Goal: Information Seeking & Learning: Learn about a topic

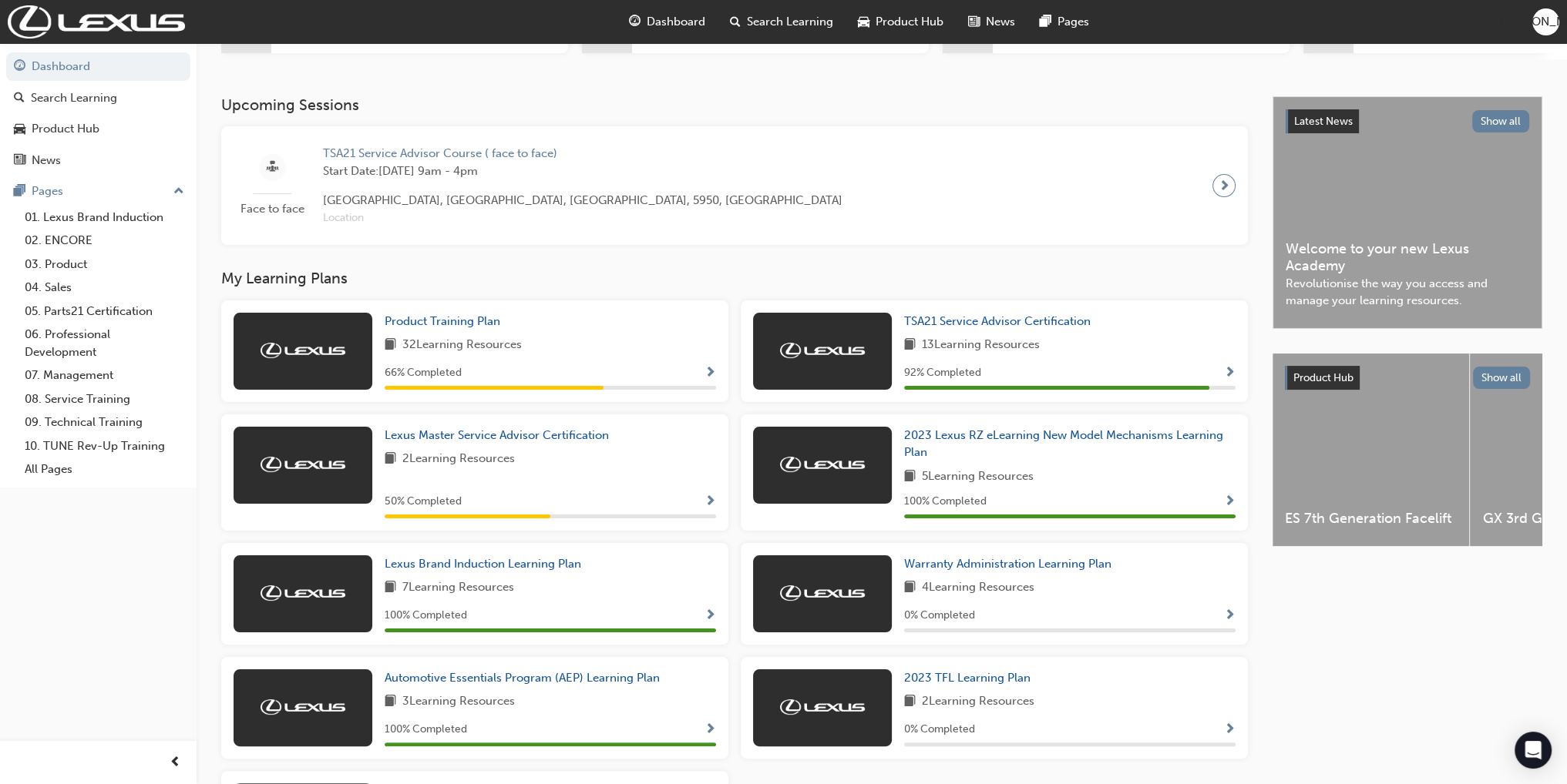
scroll to position [217, 0]
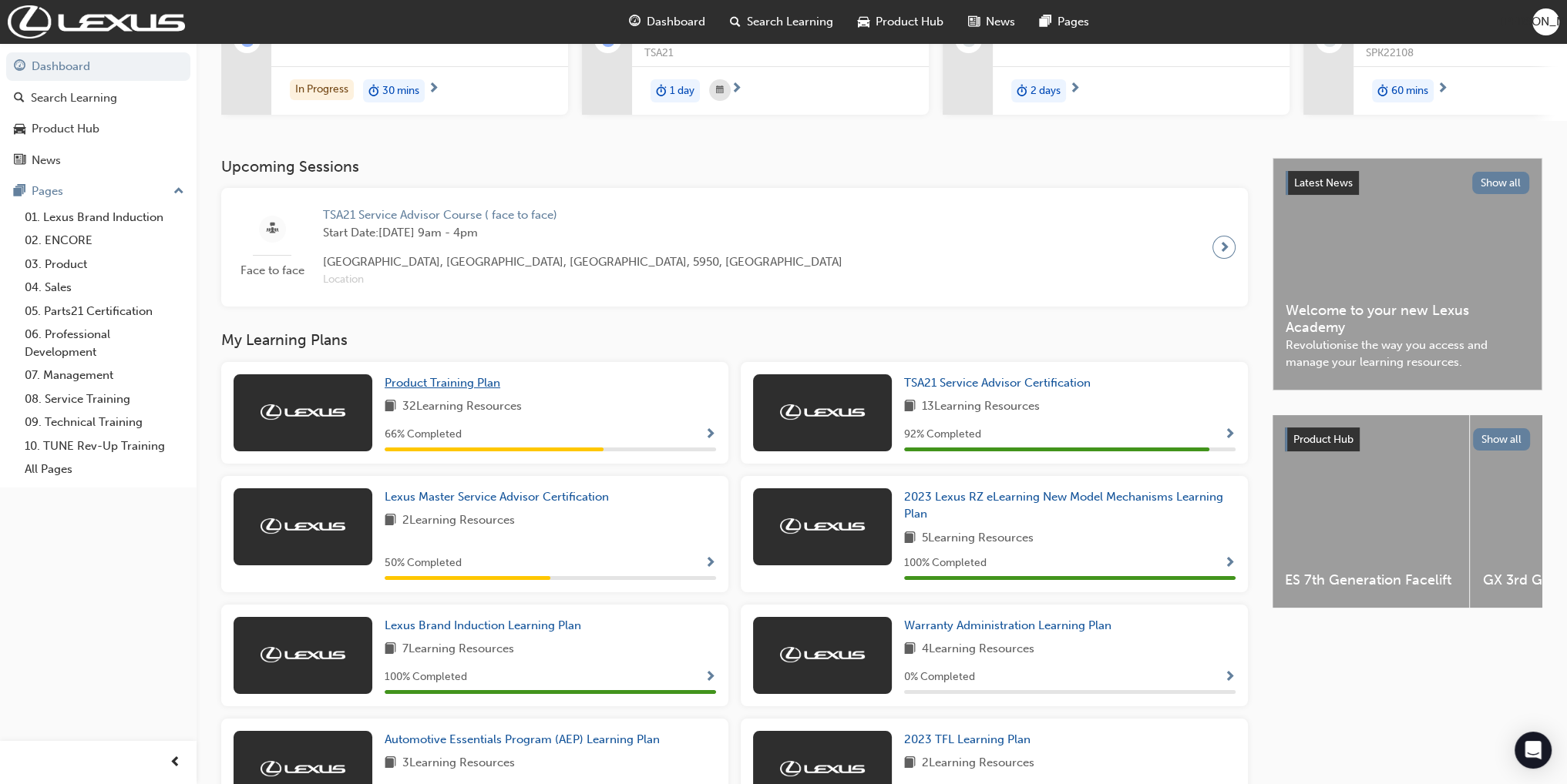
click at [471, 386] on span "Product Training Plan" at bounding box center [442, 383] width 116 height 14
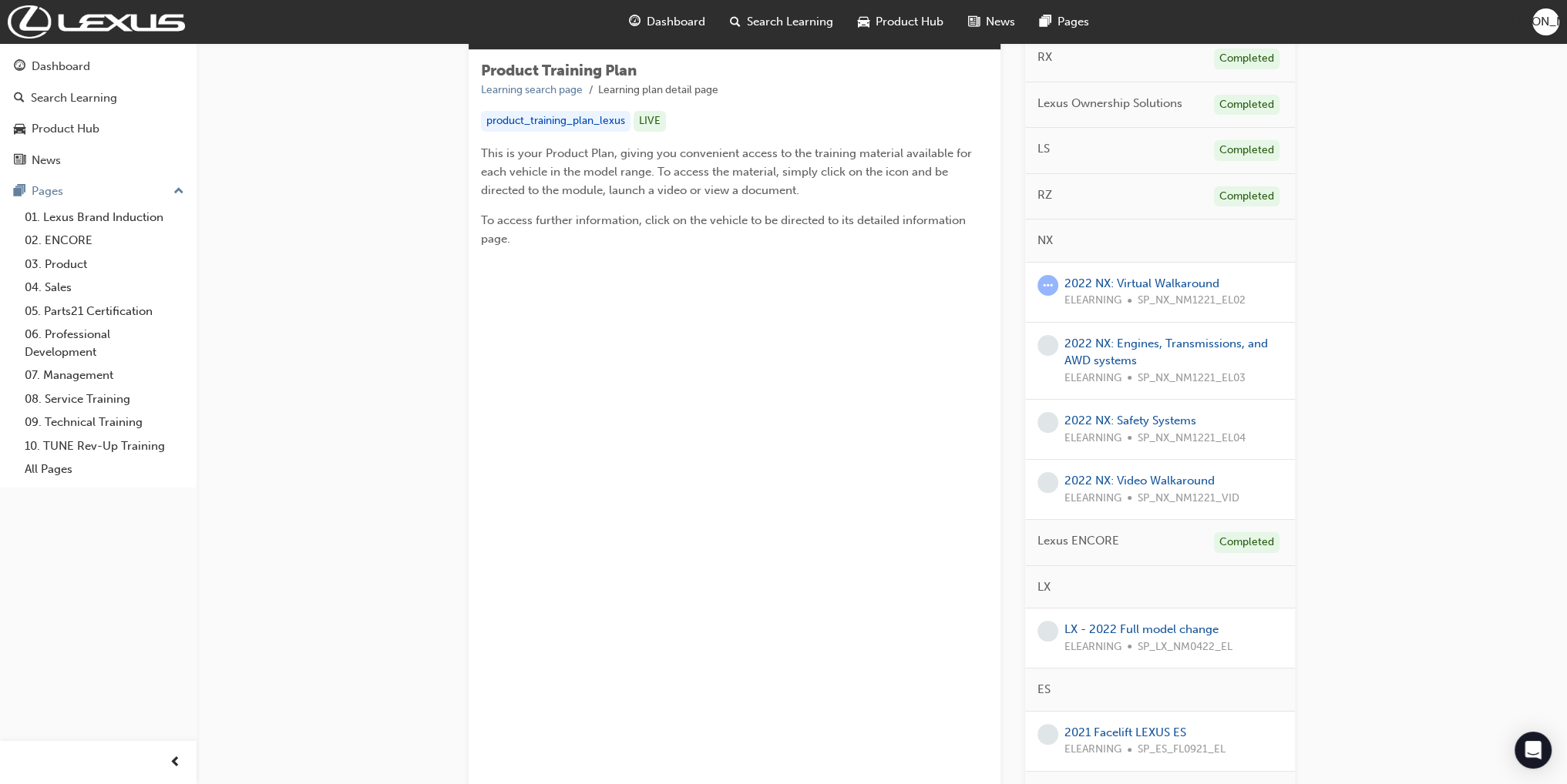
scroll to position [184, 0]
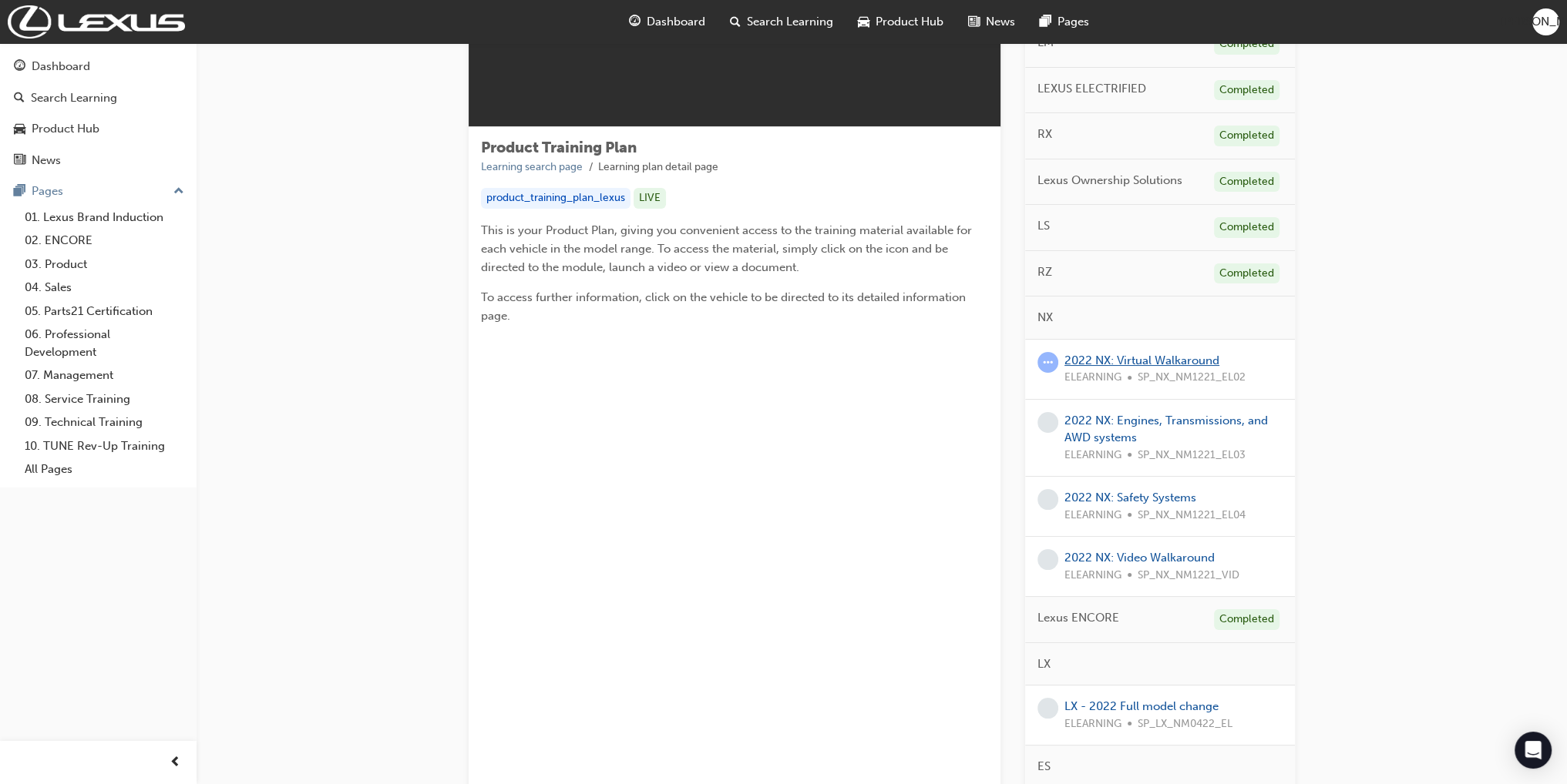
click at [1137, 363] on link "2022 NX: Virtual Walkaround" at bounding box center [1142, 360] width 155 height 14
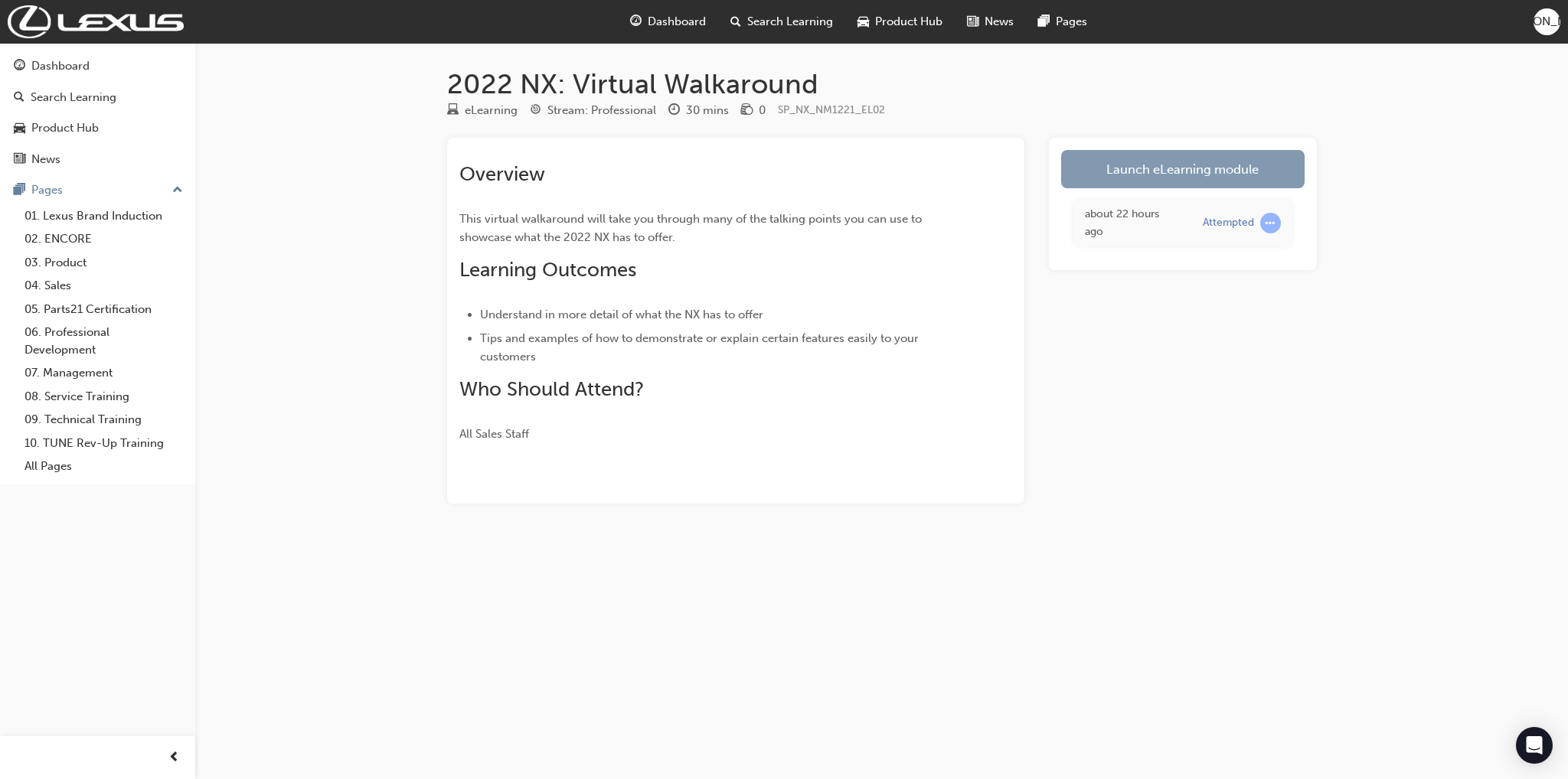
click at [1121, 173] on link "Launch eLearning module" at bounding box center [1183, 169] width 243 height 38
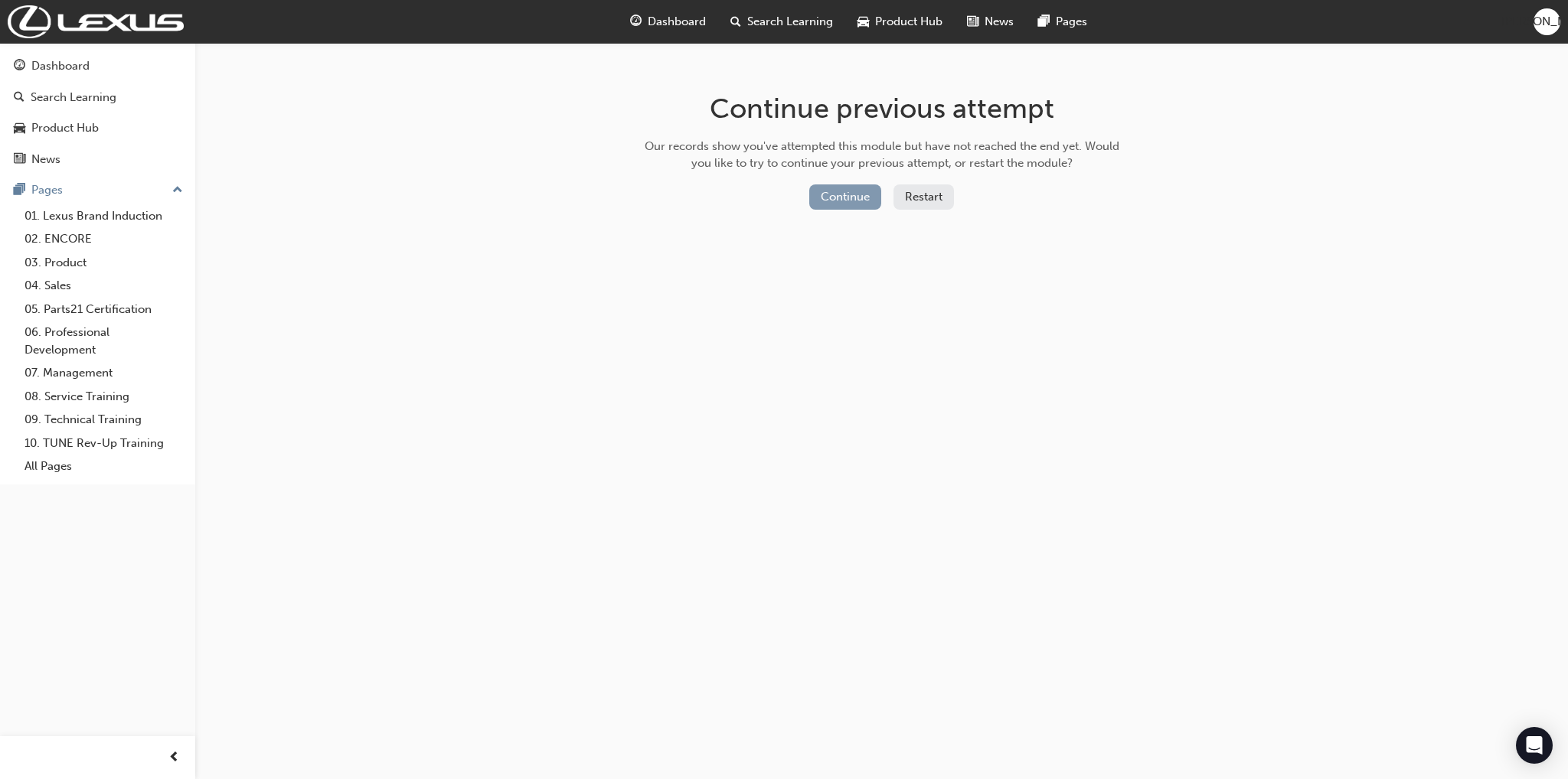
click at [842, 197] on button "Continue" at bounding box center [845, 197] width 72 height 26
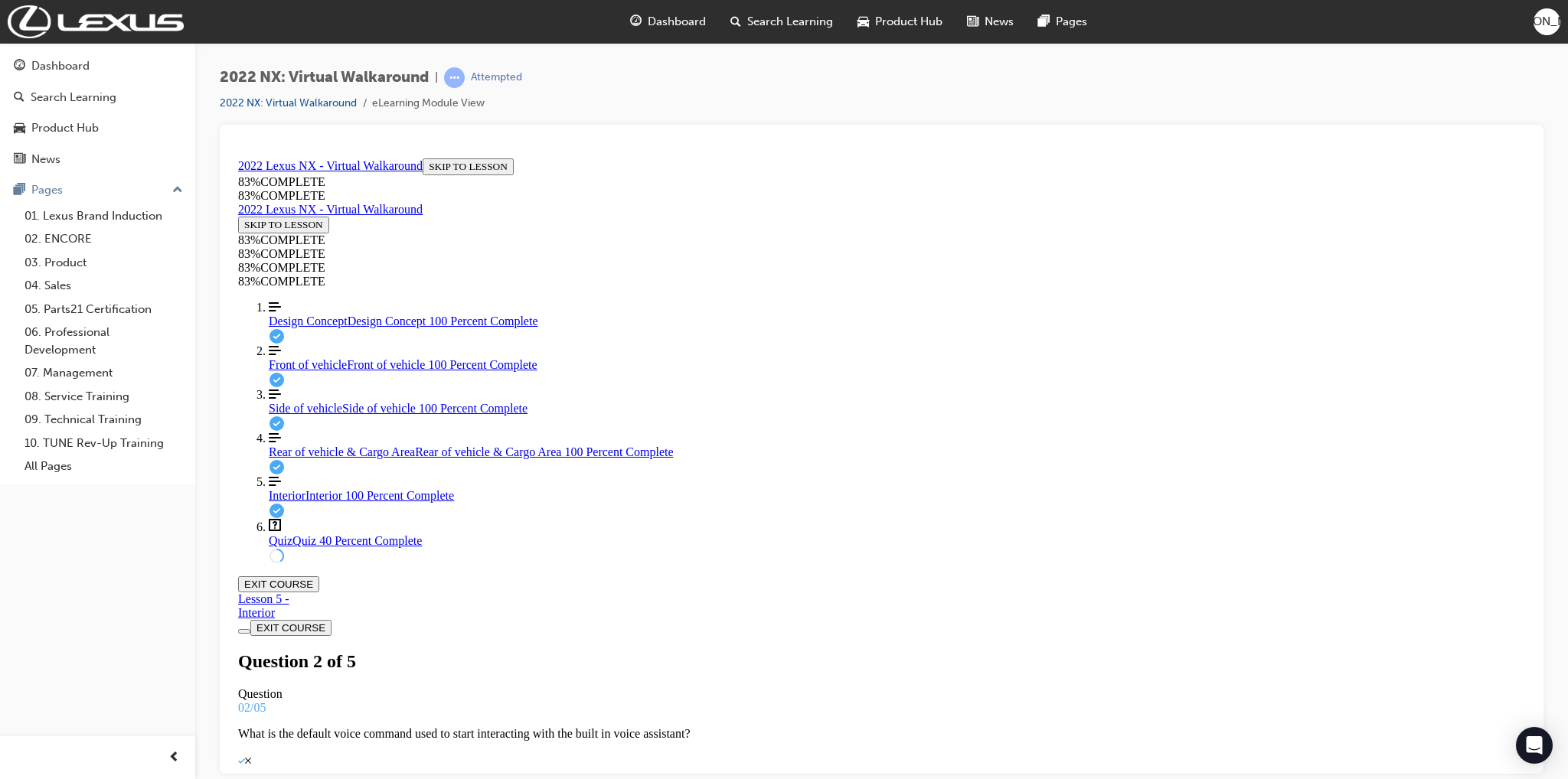
scroll to position [92, 0]
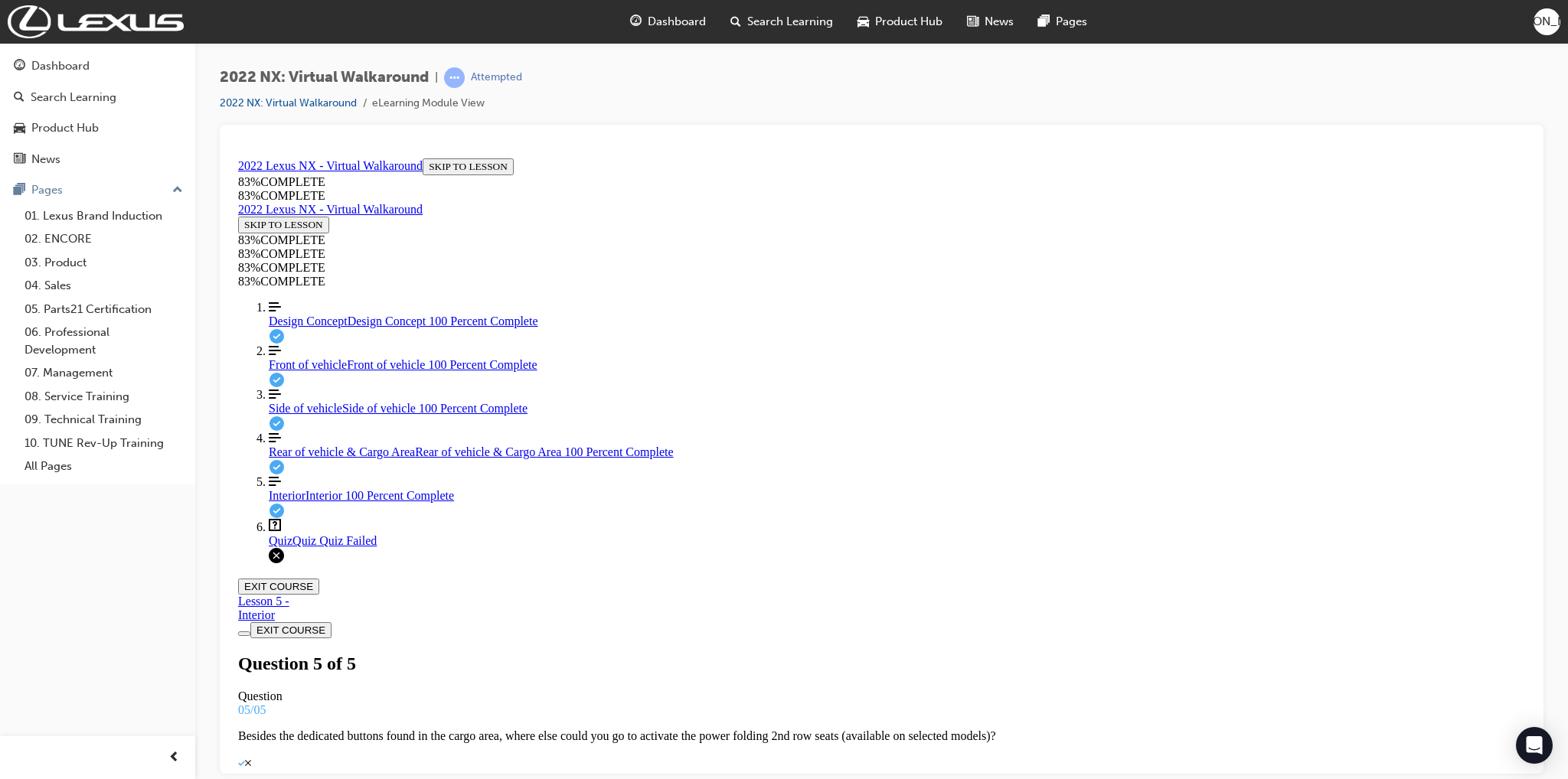
scroll to position [55, 0]
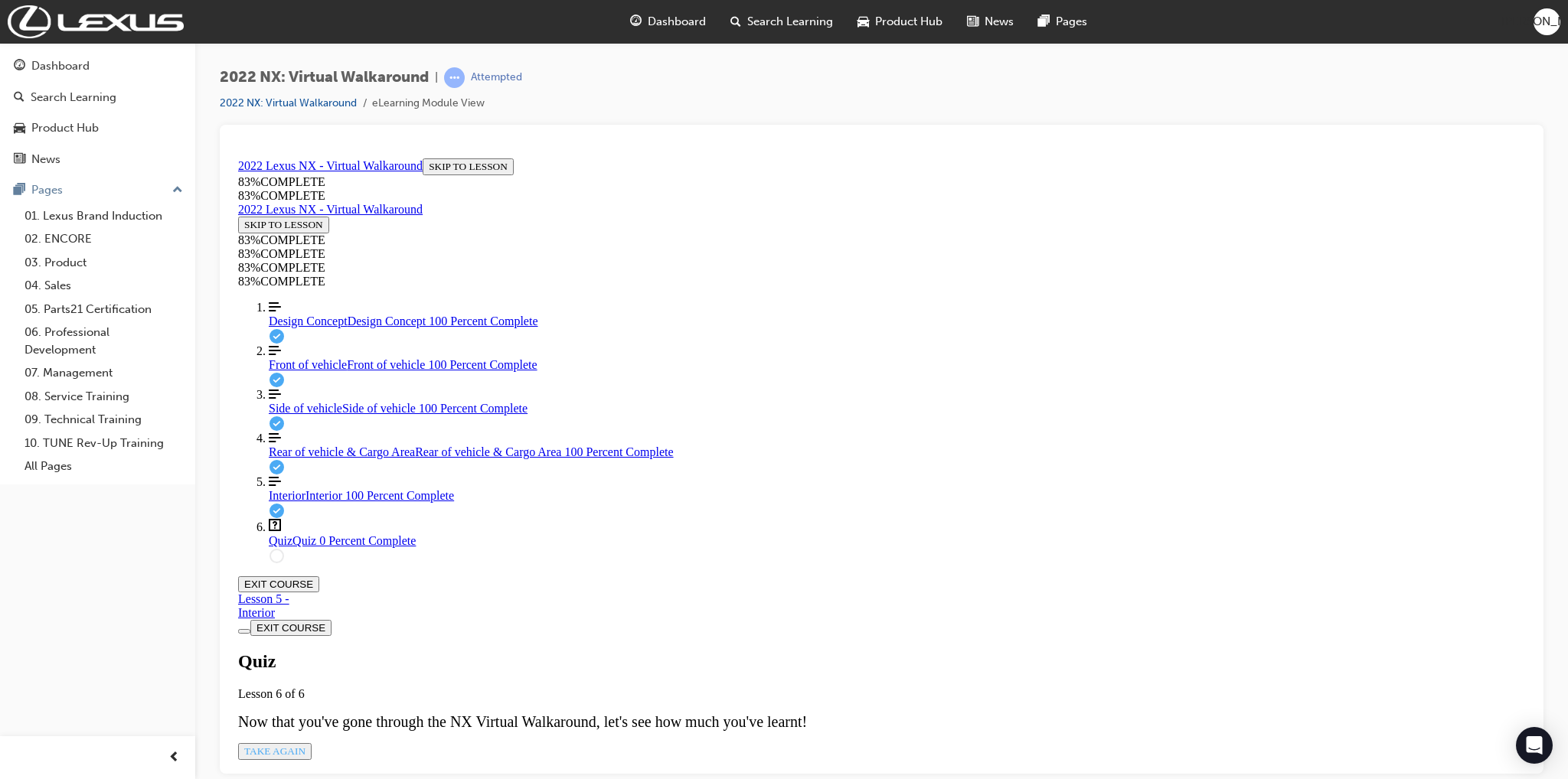
click at [288, 327] on span "Design Concept" at bounding box center [308, 321] width 79 height 13
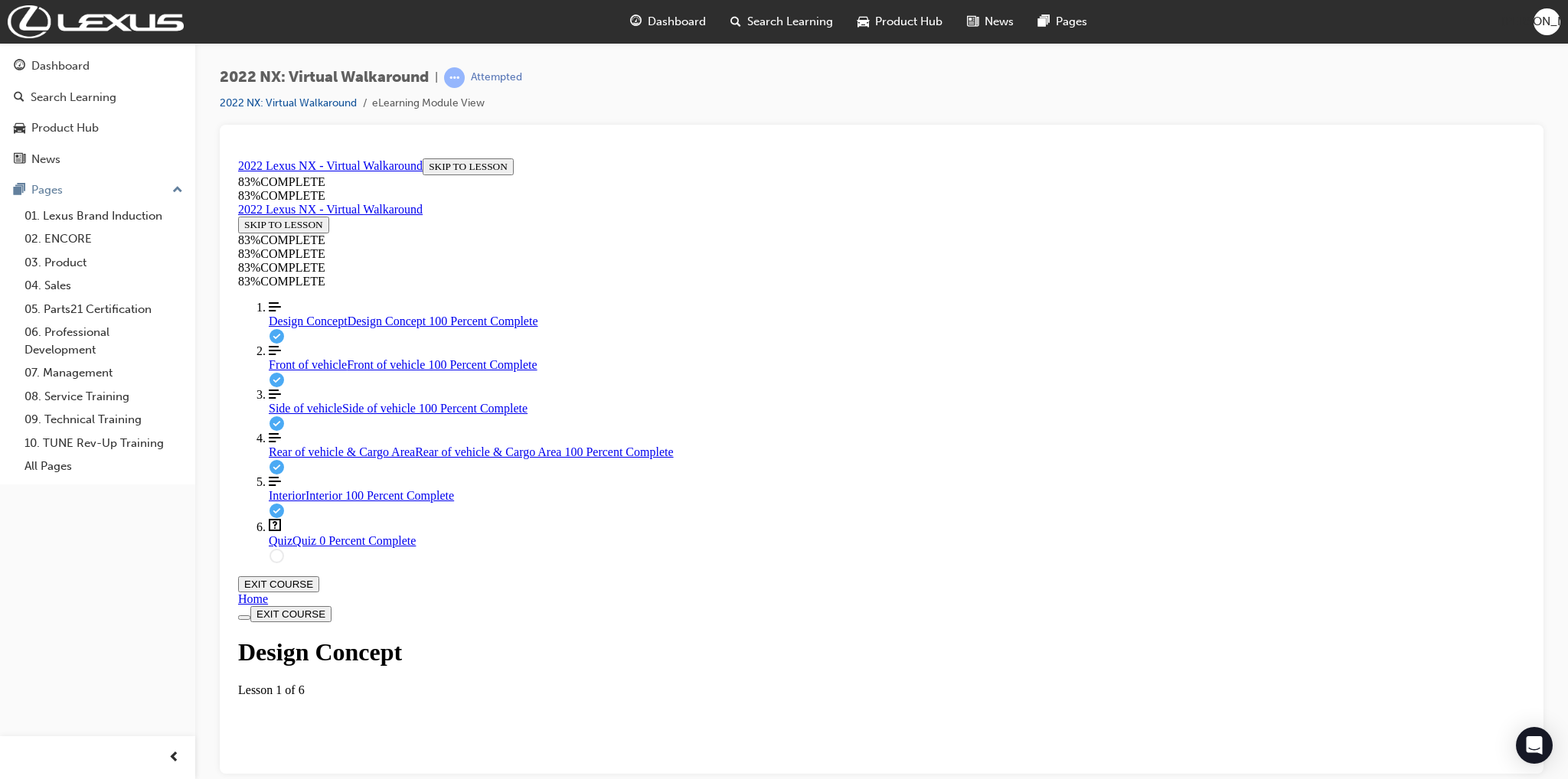
scroll to position [53, 0]
drag, startPoint x: 1048, startPoint y: 424, endPoint x: 1091, endPoint y: 471, distance: 63.7
